Goal: Task Accomplishment & Management: Manage account settings

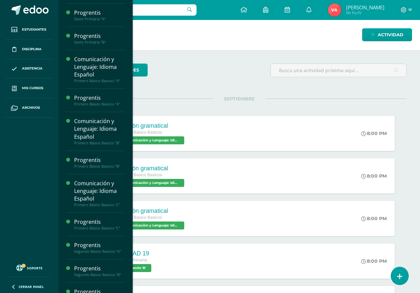
scroll to position [299, 0]
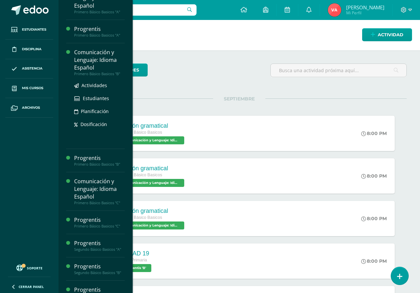
click at [95, 63] on div "Comunicación y Lenguaje: Idioma Español" at bounding box center [99, 60] width 51 height 23
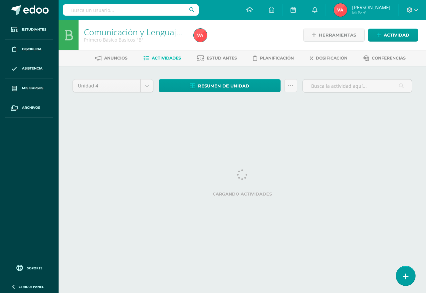
click at [404, 278] on icon at bounding box center [406, 277] width 6 height 8
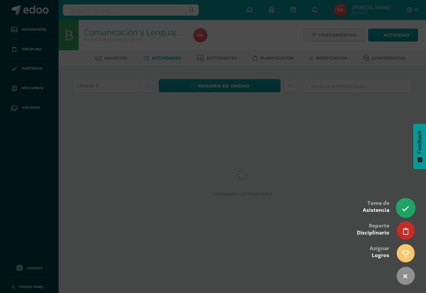
click at [403, 210] on icon at bounding box center [406, 209] width 8 height 8
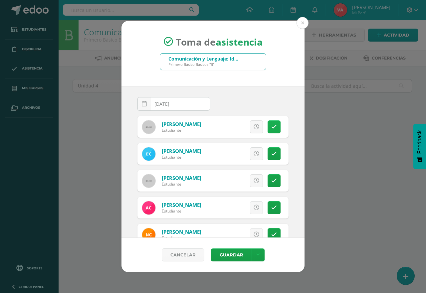
click at [271, 127] on icon at bounding box center [274, 127] width 6 height 6
click at [271, 153] on icon at bounding box center [274, 154] width 6 height 6
click at [270, 153] on link at bounding box center [274, 153] width 13 height 13
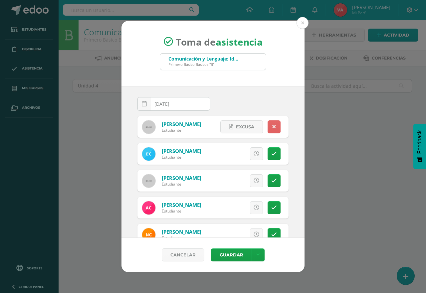
scroll to position [67, 0]
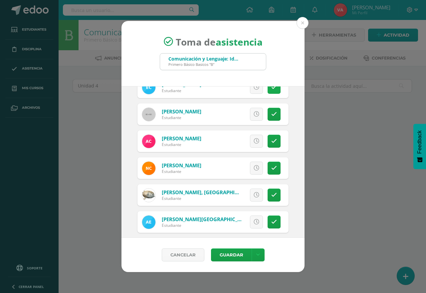
click at [271, 90] on icon at bounding box center [274, 88] width 6 height 6
click at [271, 142] on icon at bounding box center [274, 141] width 6 height 6
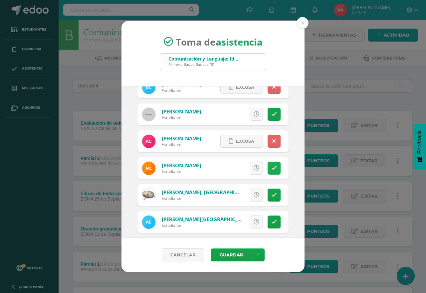
click at [271, 169] on icon at bounding box center [274, 168] width 6 height 6
click at [271, 169] on link at bounding box center [274, 168] width 13 height 13
click at [271, 172] on link at bounding box center [274, 168] width 13 height 13
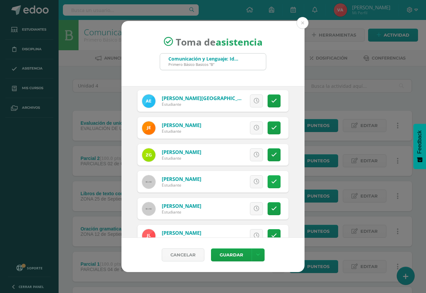
scroll to position [200, 0]
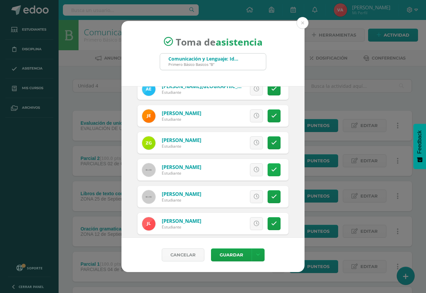
click at [271, 171] on icon at bounding box center [274, 170] width 6 height 6
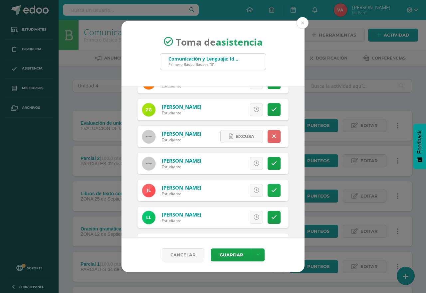
click at [271, 189] on icon at bounding box center [274, 191] width 6 height 6
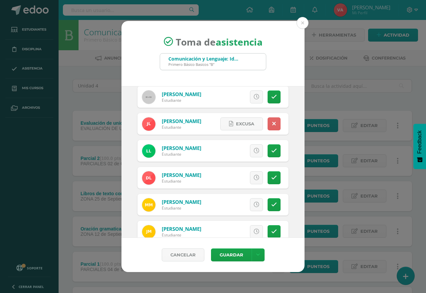
scroll to position [333, 0]
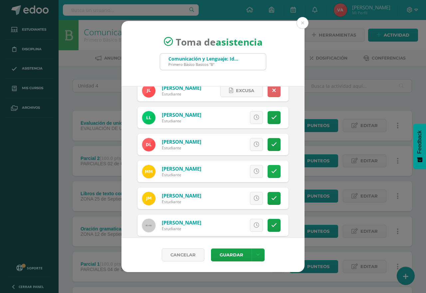
click at [271, 169] on icon at bounding box center [274, 172] width 6 height 6
click at [270, 169] on link at bounding box center [274, 171] width 13 height 13
click at [271, 172] on icon at bounding box center [274, 172] width 6 height 6
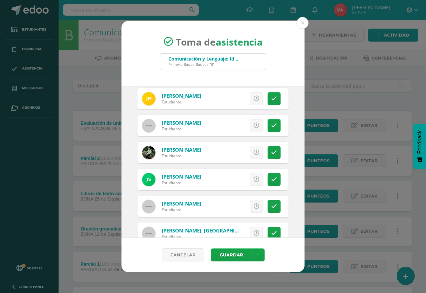
scroll to position [450, 0]
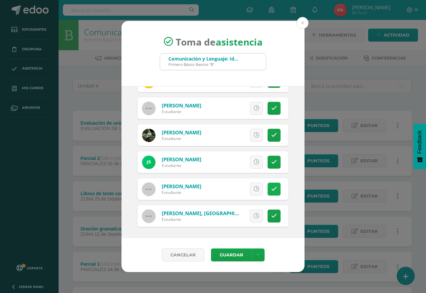
click at [271, 186] on icon at bounding box center [274, 189] width 6 height 6
click at [271, 219] on icon at bounding box center [274, 216] width 6 height 6
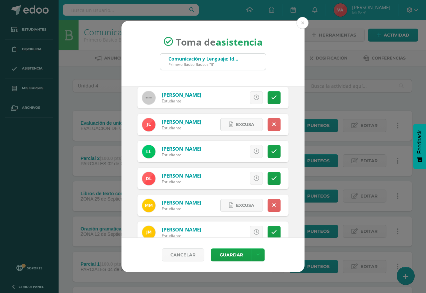
scroll to position [283, 0]
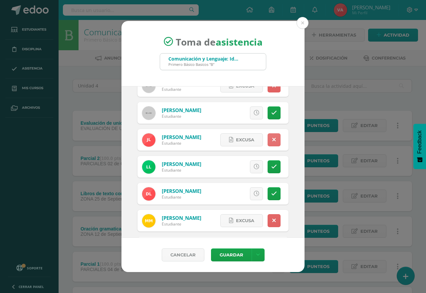
click at [272, 138] on icon at bounding box center [274, 140] width 4 height 6
click at [232, 253] on button "Guardar" at bounding box center [231, 255] width 41 height 13
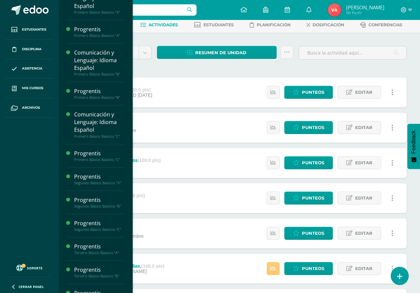
scroll to position [299, 0]
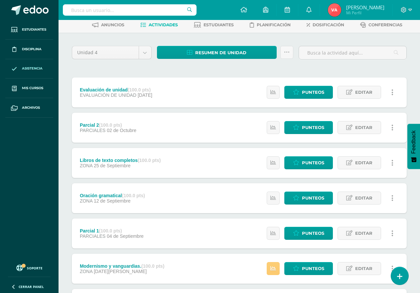
click at [33, 68] on span "Asistencia" at bounding box center [32, 68] width 21 height 5
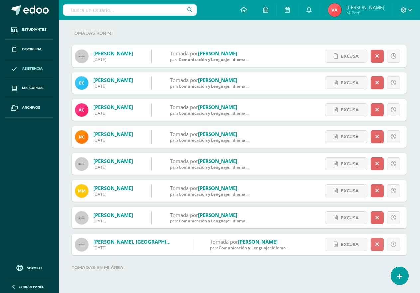
click at [377, 245] on icon at bounding box center [378, 245] width 4 height 6
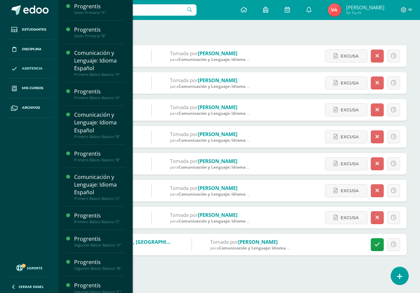
scroll to position [304, 0]
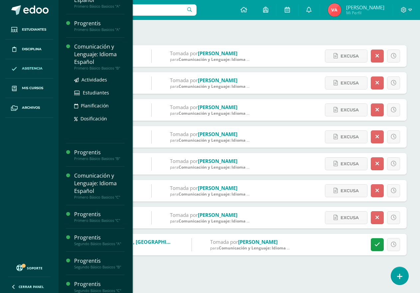
click at [95, 57] on div "Comunicación y Lenguaje: Idioma Español" at bounding box center [99, 54] width 51 height 23
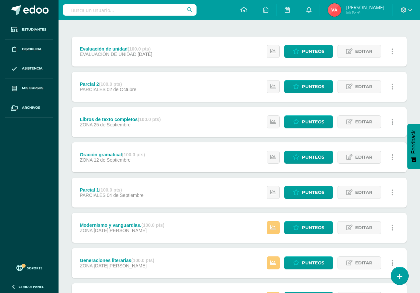
scroll to position [41, 0]
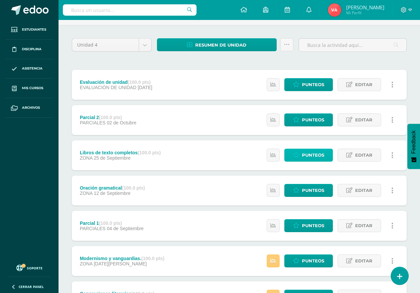
click at [313, 154] on span "Punteos" at bounding box center [313, 155] width 22 height 12
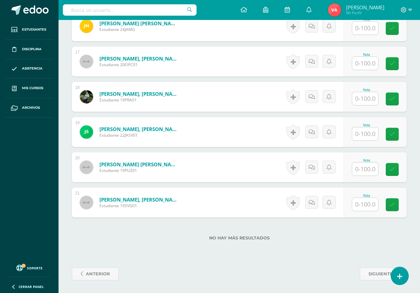
scroll to position [756, 0]
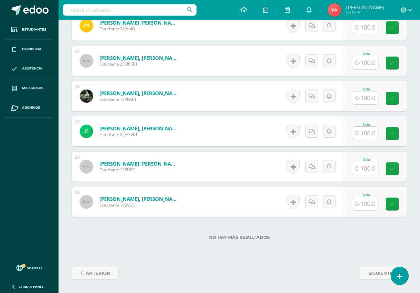
click at [33, 68] on span "Asistencia" at bounding box center [32, 68] width 21 height 5
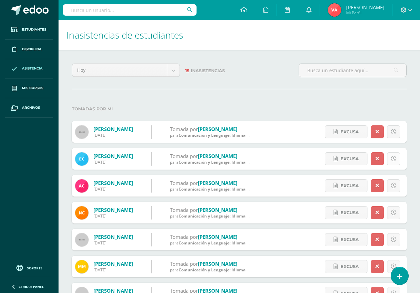
click at [394, 159] on icon at bounding box center [394, 159] width 6 height 6
click at [363, 160] on span "Excusa" at bounding box center [366, 159] width 18 height 12
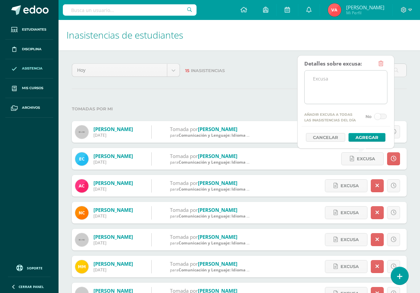
click at [331, 82] on textarea at bounding box center [346, 87] width 83 height 33
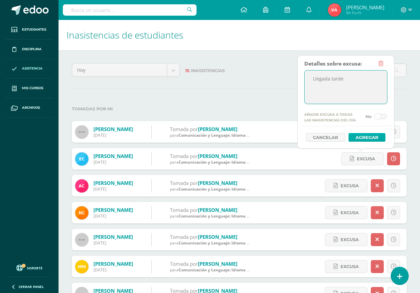
type textarea "Llegada tarde"
click at [355, 137] on button "Agregar" at bounding box center [367, 137] width 37 height 9
click at [367, 136] on button "Agregar" at bounding box center [367, 137] width 37 height 9
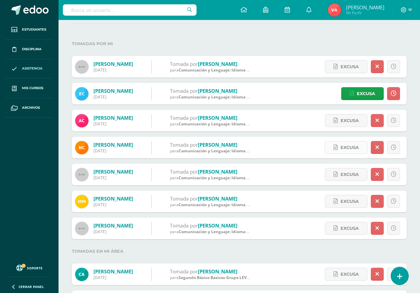
scroll to position [67, 0]
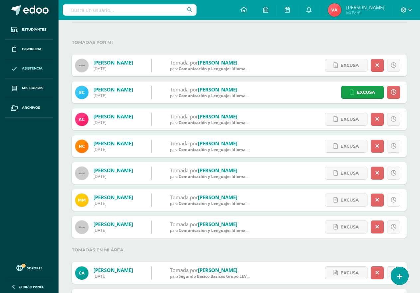
click at [395, 199] on icon at bounding box center [394, 200] width 6 height 6
click at [364, 203] on span "Excusa" at bounding box center [366, 200] width 18 height 12
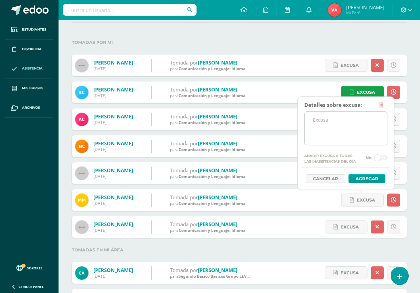
drag, startPoint x: 312, startPoint y: 127, endPoint x: 317, endPoint y: 126, distance: 5.1
click at [313, 126] on textarea at bounding box center [346, 128] width 83 height 33
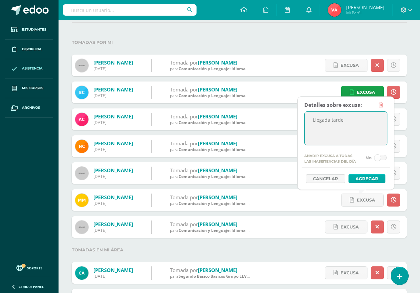
type textarea "Llegada tarde"
click at [365, 180] on button "Agregar" at bounding box center [367, 178] width 37 height 9
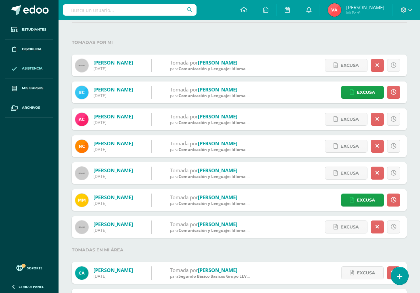
scroll to position [100, 0]
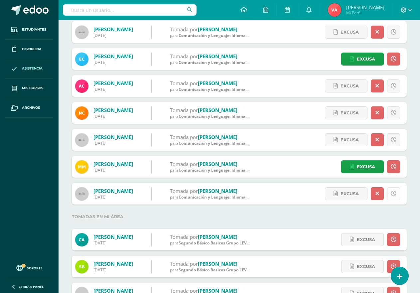
click at [393, 193] on icon at bounding box center [394, 194] width 6 height 6
click at [360, 195] on span "Excusa" at bounding box center [366, 194] width 18 height 12
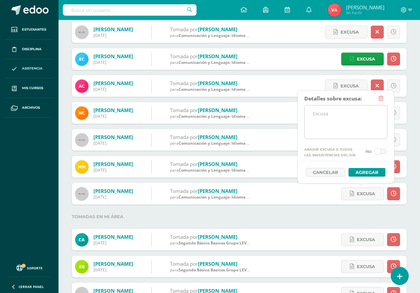
click at [319, 124] on textarea at bounding box center [346, 121] width 83 height 33
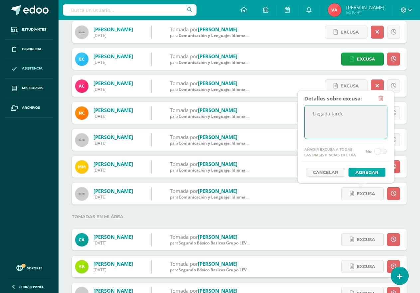
type textarea "Llegada tarde"
click at [368, 172] on button "Agregar" at bounding box center [367, 172] width 37 height 9
click at [369, 172] on button "Agregar" at bounding box center [367, 172] width 37 height 9
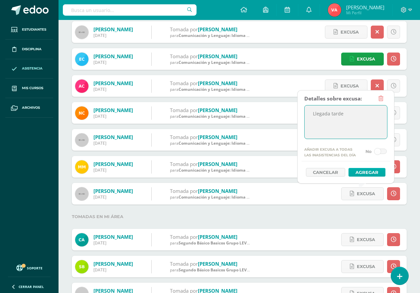
click at [367, 172] on button "Agregar" at bounding box center [367, 172] width 37 height 9
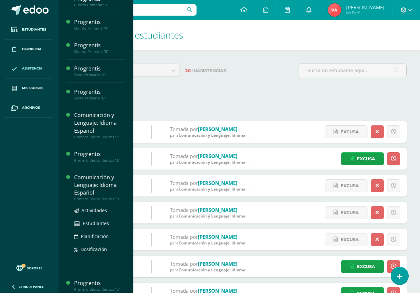
scroll to position [166, 0]
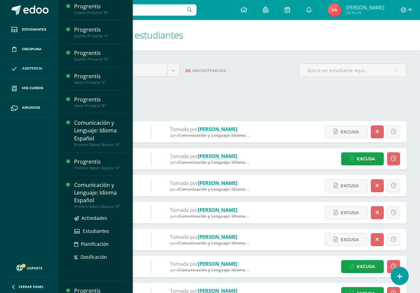
click at [92, 185] on div "Comunicación y Lenguaje: Idioma Español" at bounding box center [99, 192] width 51 height 23
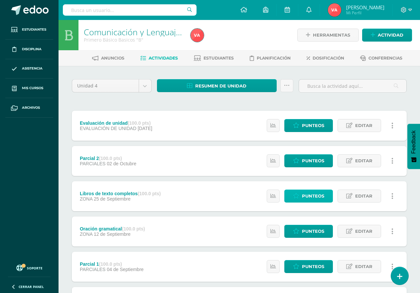
click at [320, 192] on span "Punteos" at bounding box center [313, 196] width 22 height 12
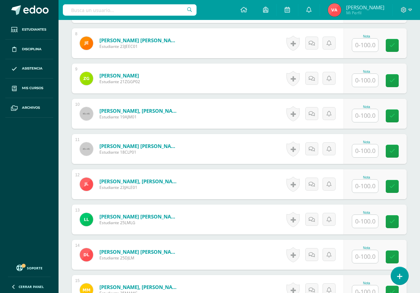
scroll to position [467, 0]
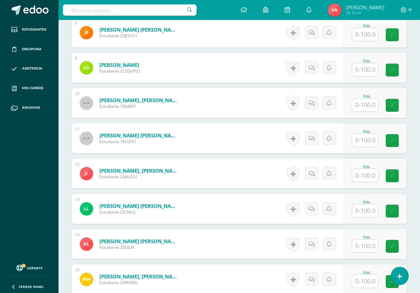
click at [361, 142] on input "text" at bounding box center [365, 140] width 26 height 13
type input "100"
click at [399, 141] on icon at bounding box center [397, 141] width 6 height 6
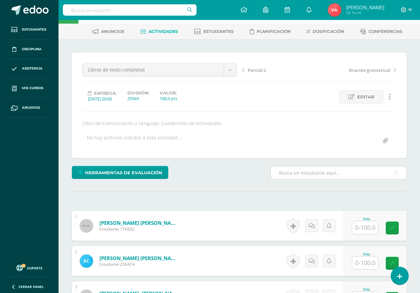
scroll to position [0, 0]
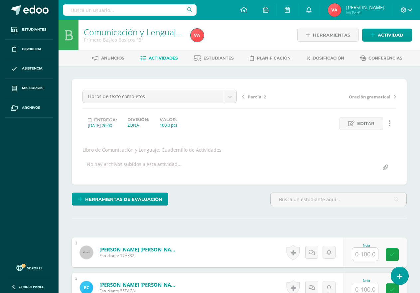
click at [164, 57] on span "Actividades" at bounding box center [163, 58] width 29 height 5
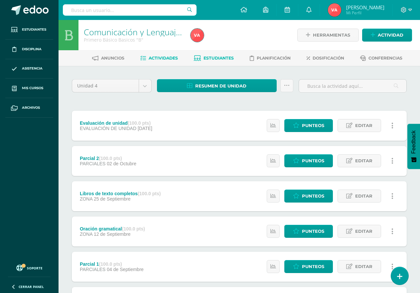
click at [224, 58] on span "Estudiantes" at bounding box center [219, 58] width 30 height 5
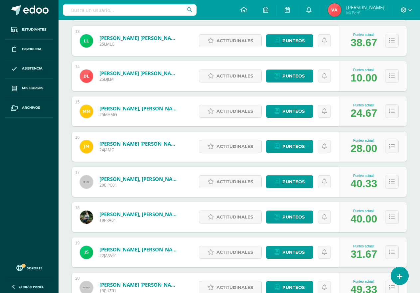
scroll to position [594, 0]
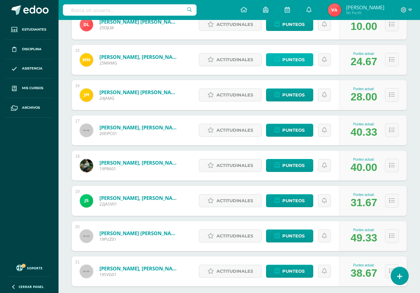
click at [290, 61] on span "Punteos" at bounding box center [293, 60] width 22 height 12
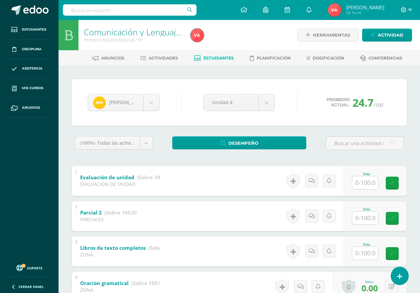
click at [67, 157] on div "Mathiew Martínez Krystal Alvarez Emily Canizalez Valeria Carias Andrea Carrera …" at bounding box center [240, 294] width 362 height 457
click at [165, 58] on span "Actividades" at bounding box center [163, 58] width 29 height 5
